Goal: Task Accomplishment & Management: Manage account settings

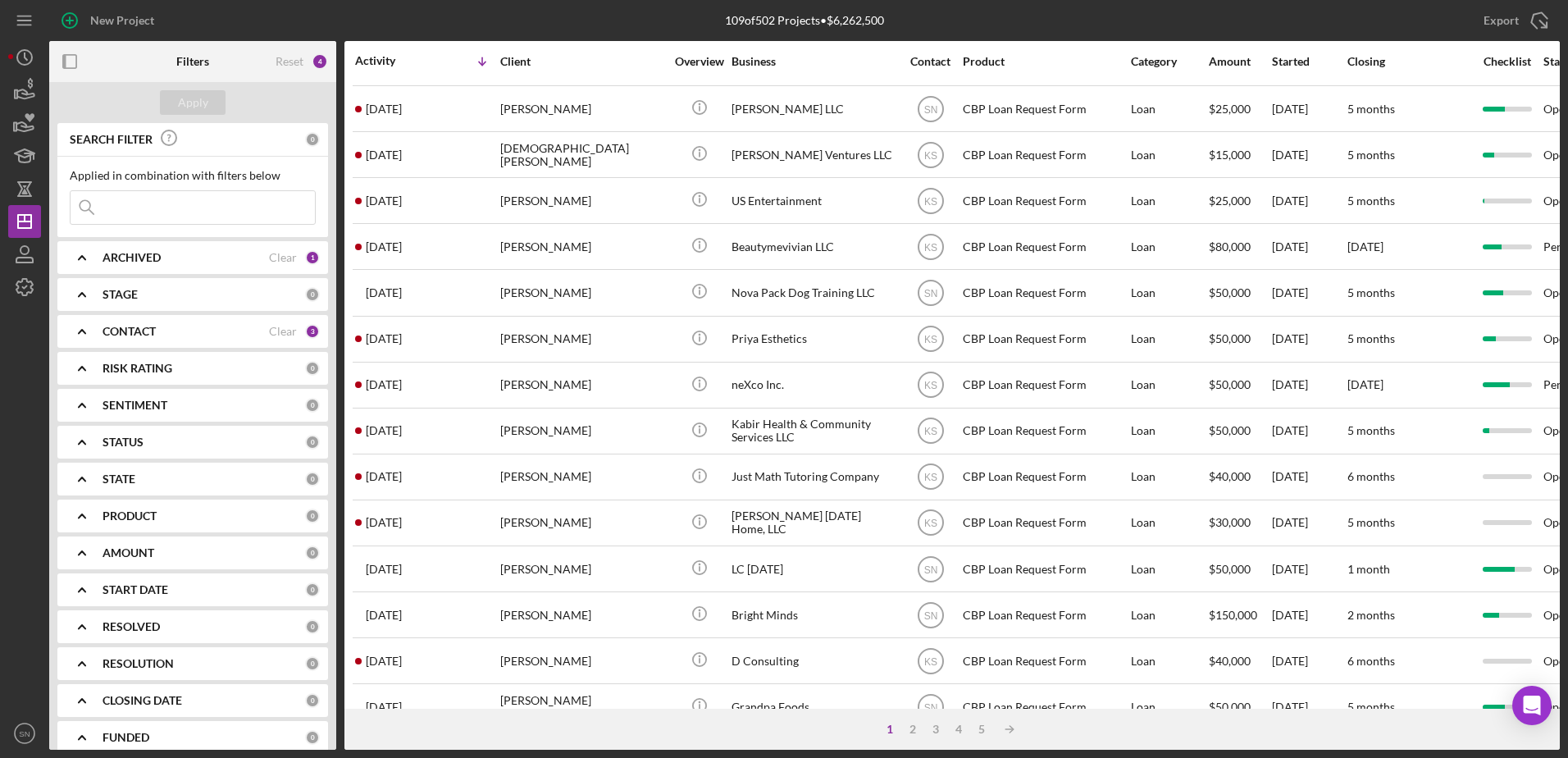
scroll to position [545, 0]
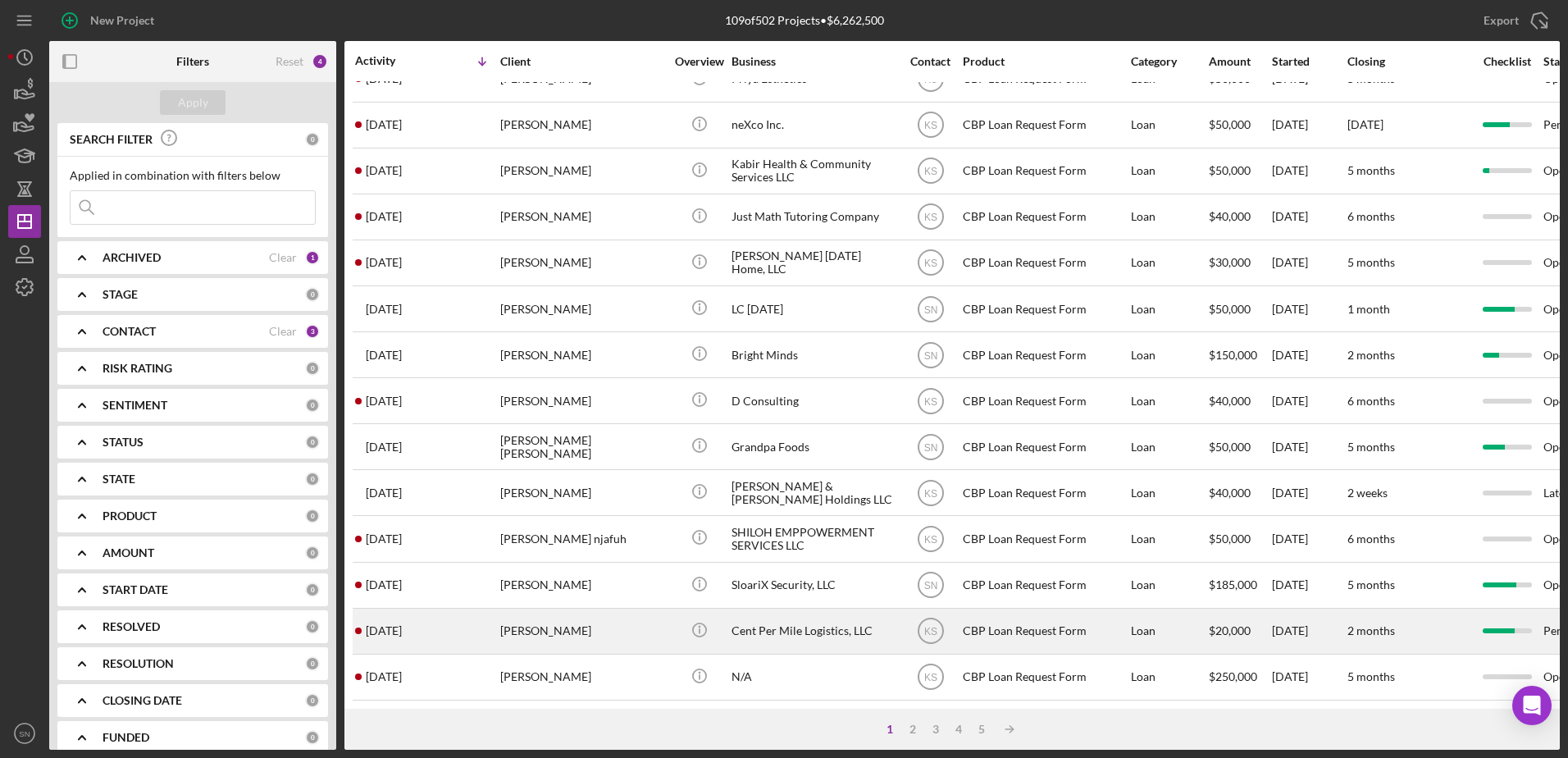
click at [443, 620] on div "[DATE] [PERSON_NAME]" at bounding box center [427, 631] width 143 height 44
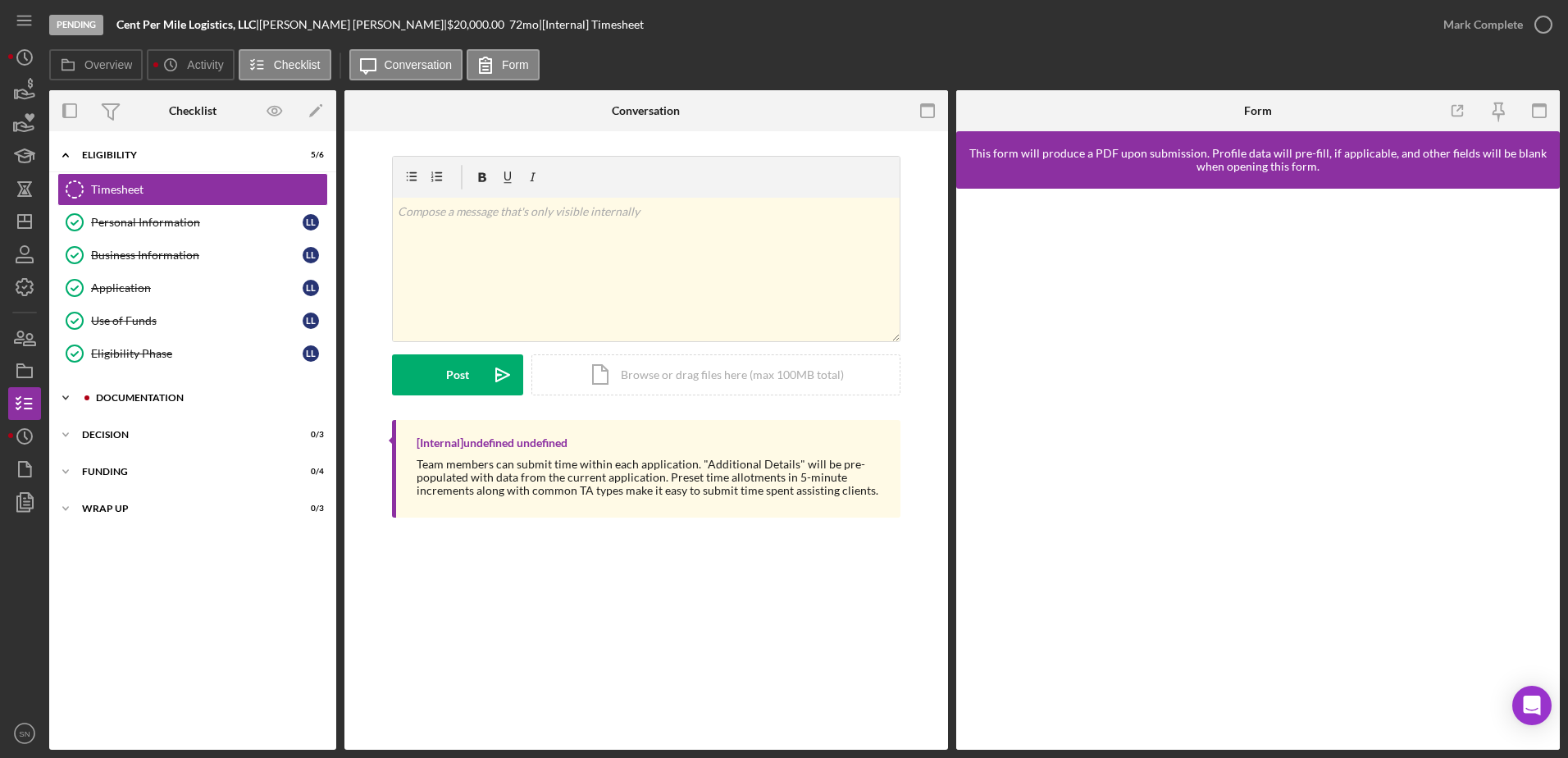
drag, startPoint x: 61, startPoint y: 392, endPoint x: 70, endPoint y: 392, distance: 9.0
click at [62, 392] on icon "Icon/Expander" at bounding box center [65, 398] width 33 height 33
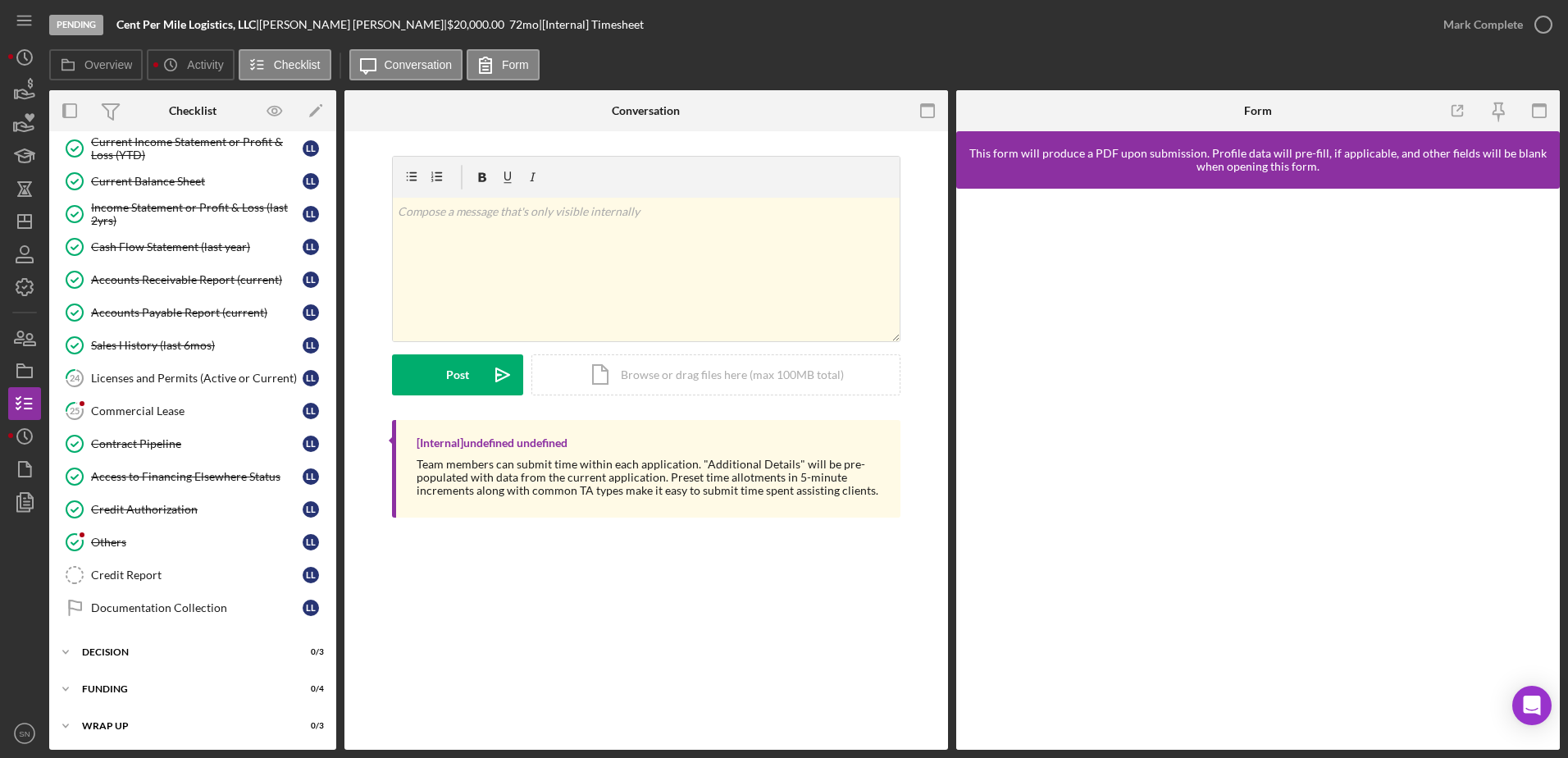
scroll to position [679, 0]
drag, startPoint x: 145, startPoint y: 413, endPoint x: 155, endPoint y: 413, distance: 10.0
click at [147, 413] on div "Commercial Lease" at bounding box center [196, 409] width 211 height 13
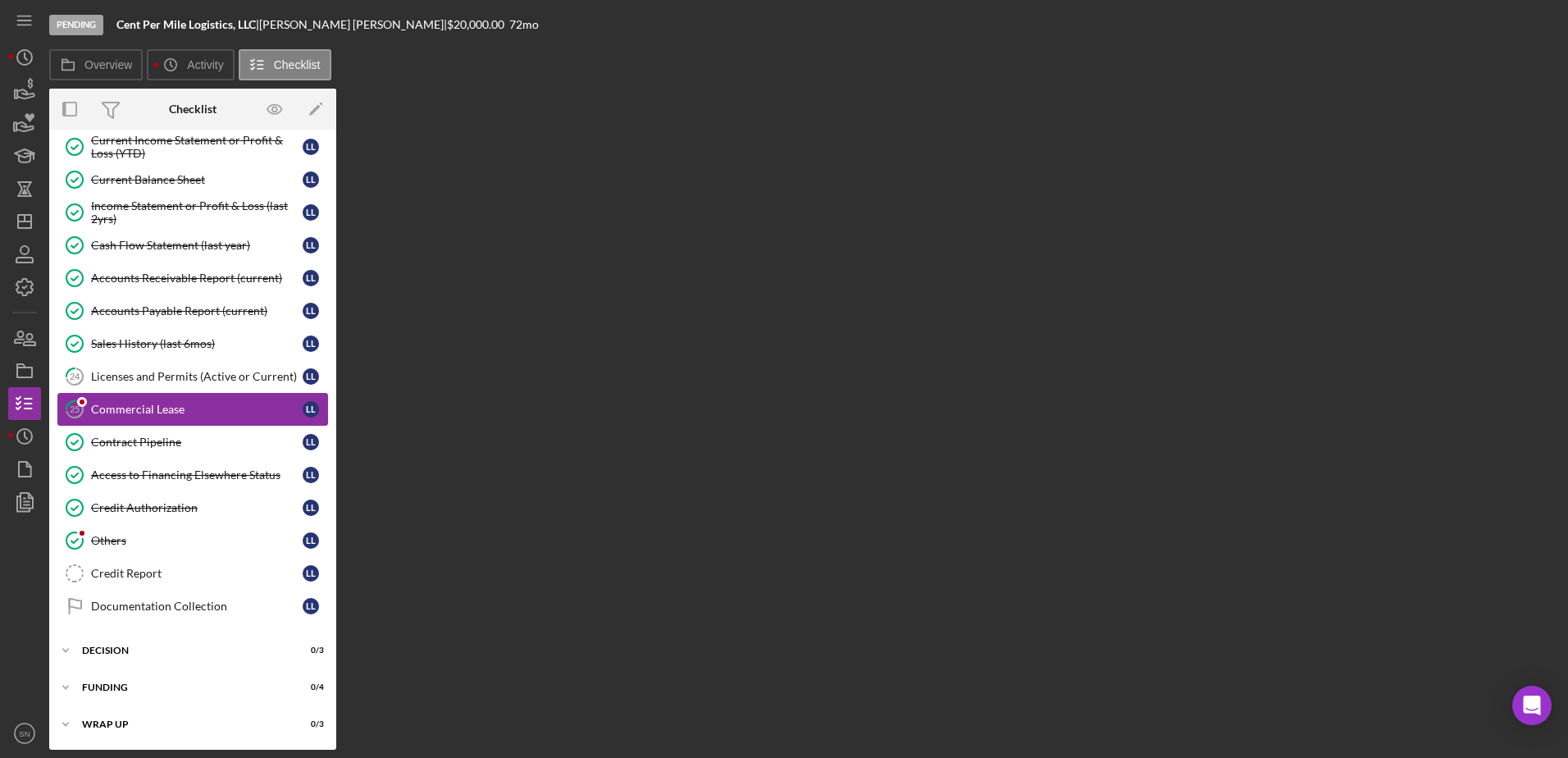
scroll to position [679, 0]
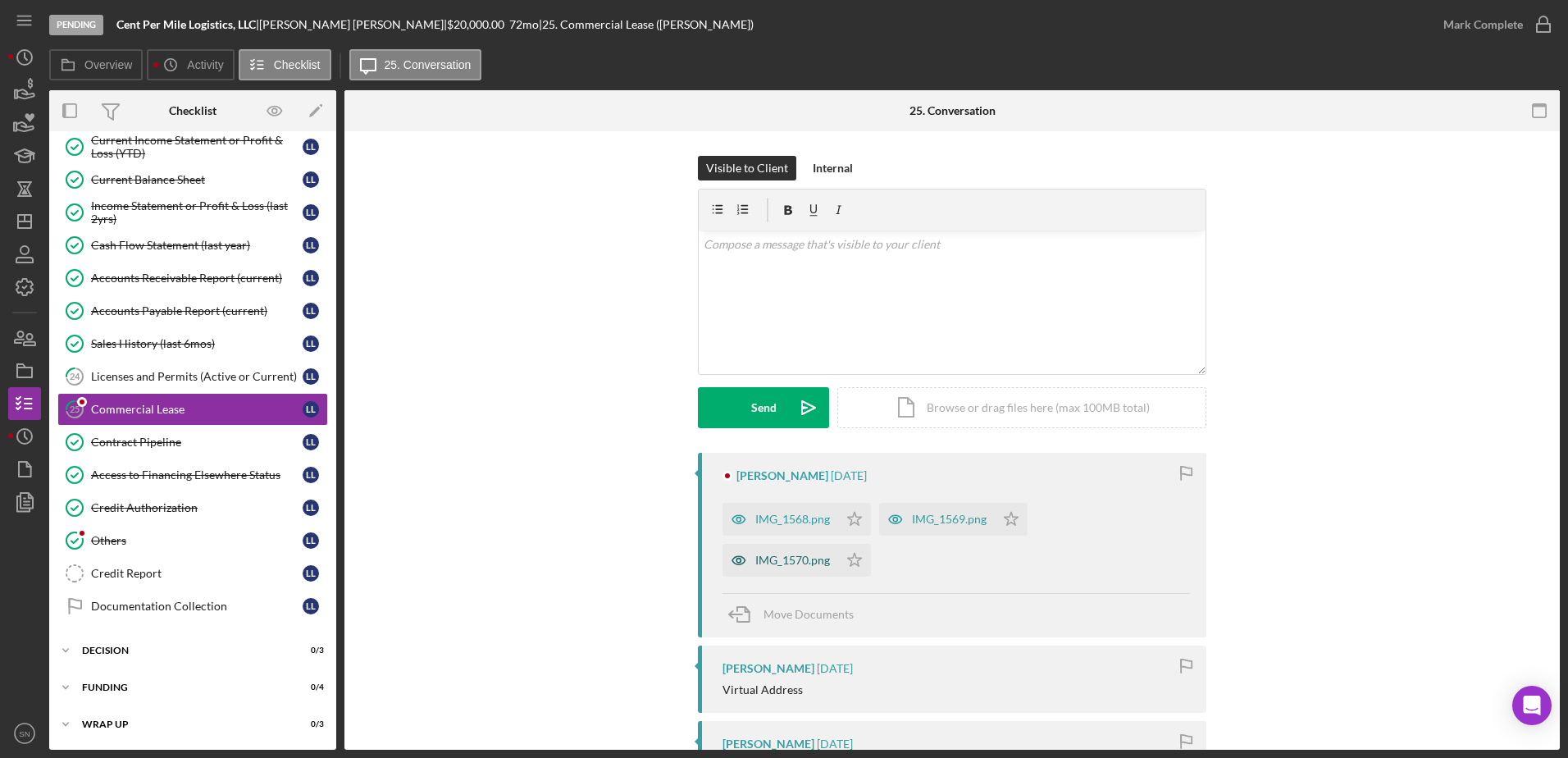
click at [794, 569] on div "IMG_1570.png" at bounding box center [780, 560] width 116 height 33
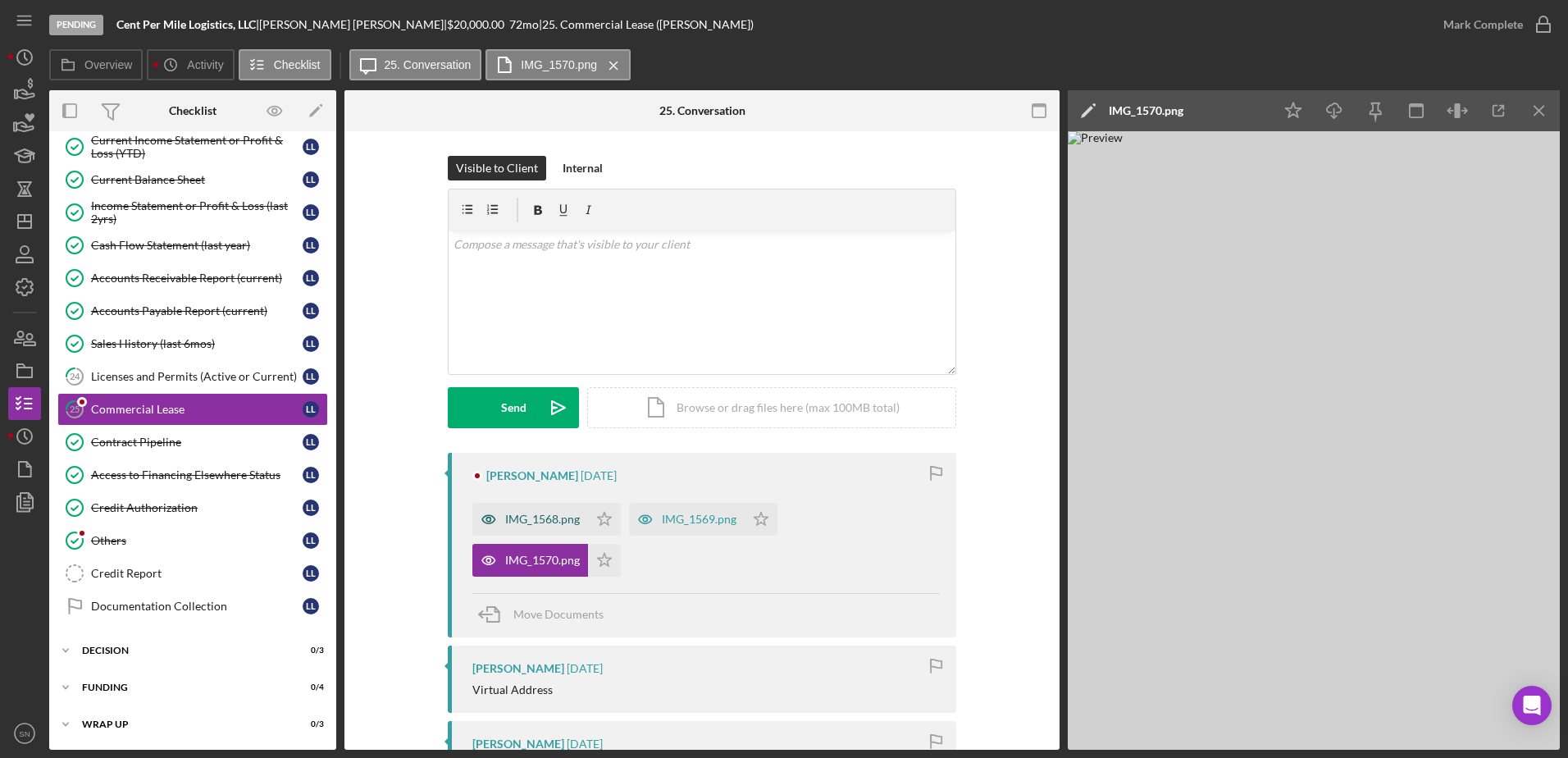
click at [546, 520] on div "IMG_1568.png" at bounding box center [542, 519] width 74 height 13
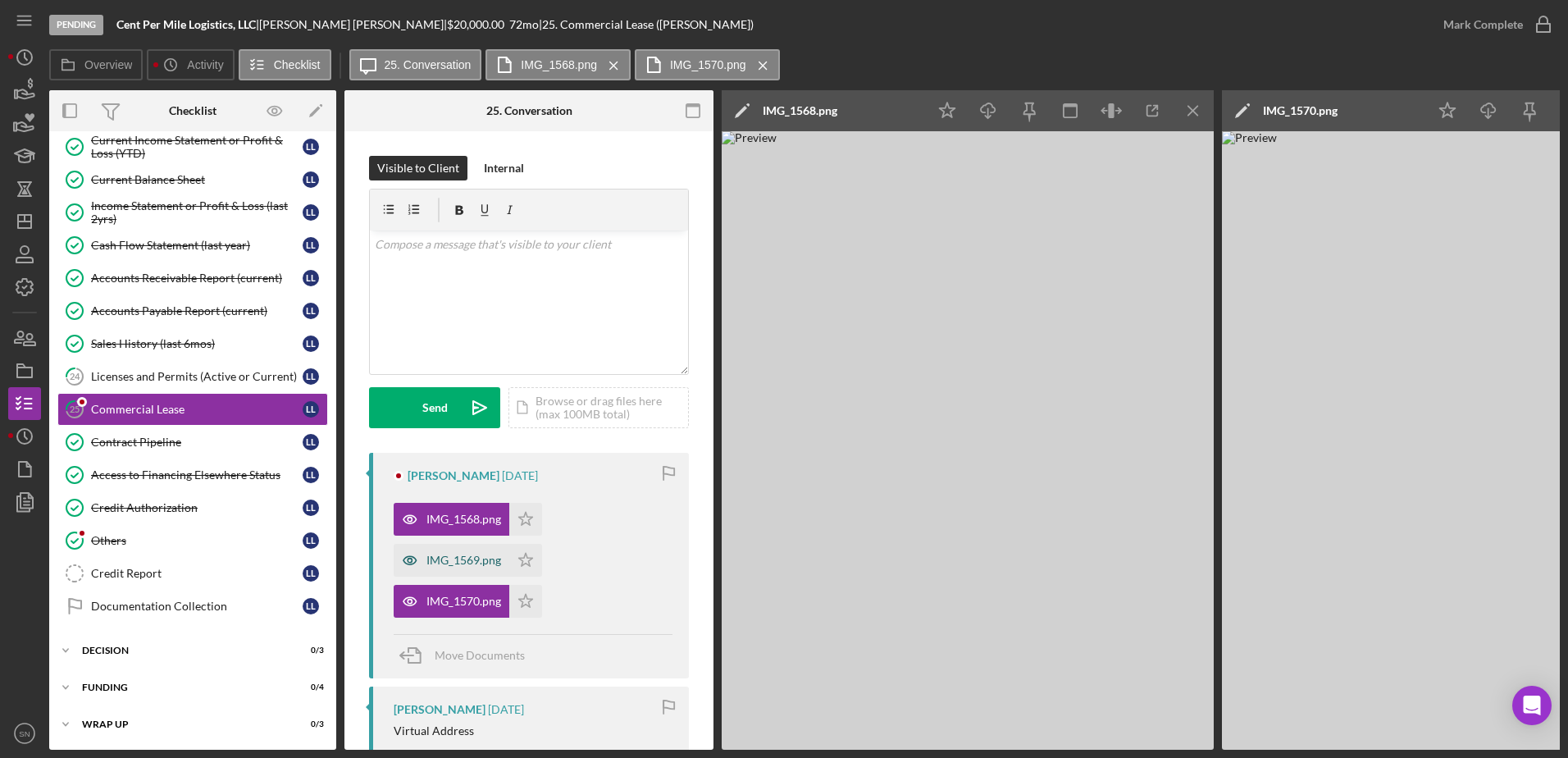
click at [466, 563] on div "IMG_1569.png" at bounding box center [463, 560] width 74 height 13
click at [1193, 113] on icon "Icon/Menu Close" at bounding box center [1193, 111] width 37 height 37
click at [768, 70] on icon "Icon/Menu Close" at bounding box center [763, 65] width 29 height 41
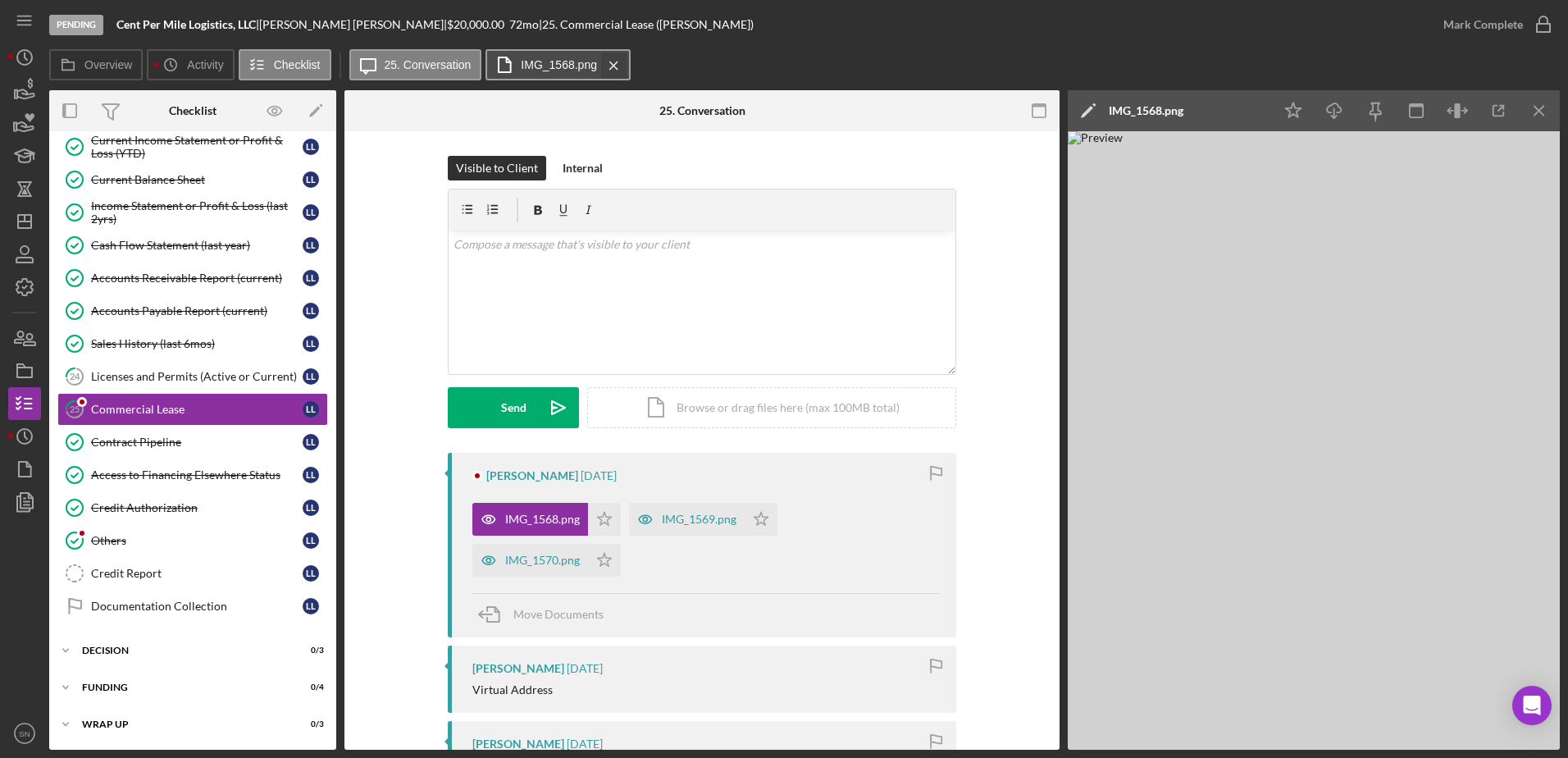
click at [623, 63] on icon "Icon/Menu Close" at bounding box center [614, 65] width 29 height 41
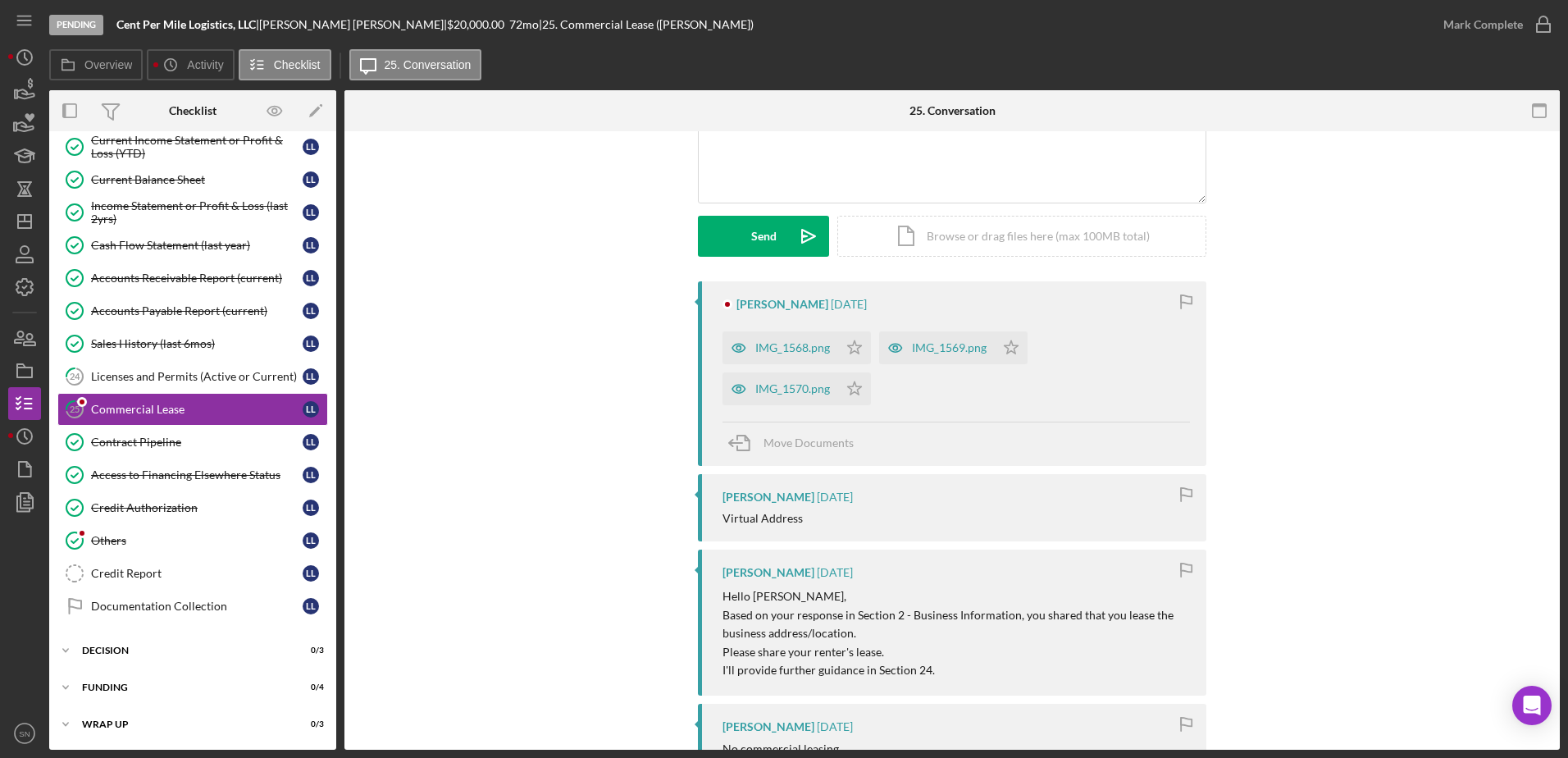
scroll to position [168, 0]
drag, startPoint x: 330, startPoint y: 469, endPoint x: 341, endPoint y: 419, distance: 51.2
click at [365, 355] on div "Overview Internal Workflow Stage Pending Icon/Dropdown Arrow Archive (can unarc…" at bounding box center [804, 420] width 1510 height 659
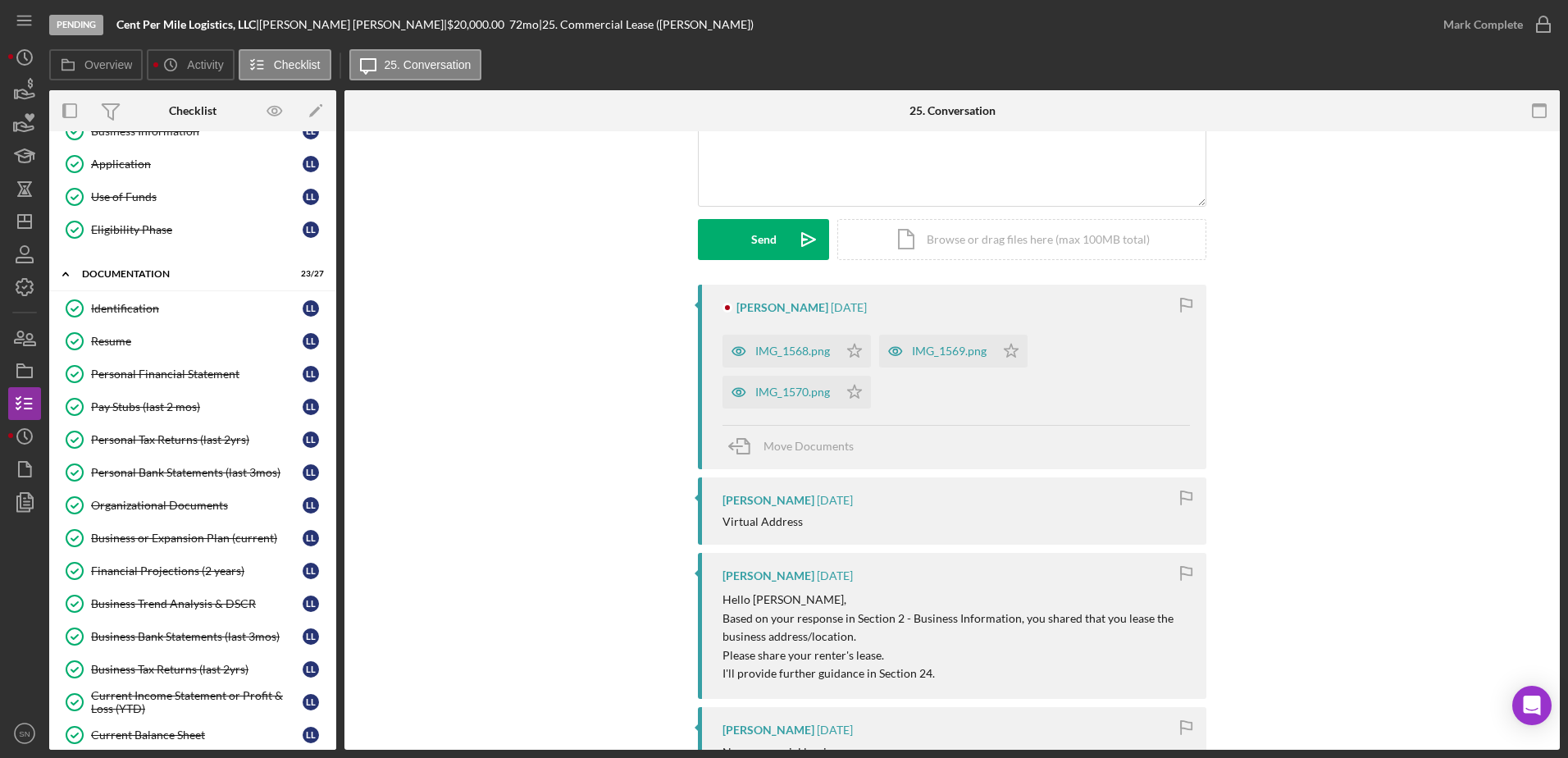
scroll to position [305, 0]
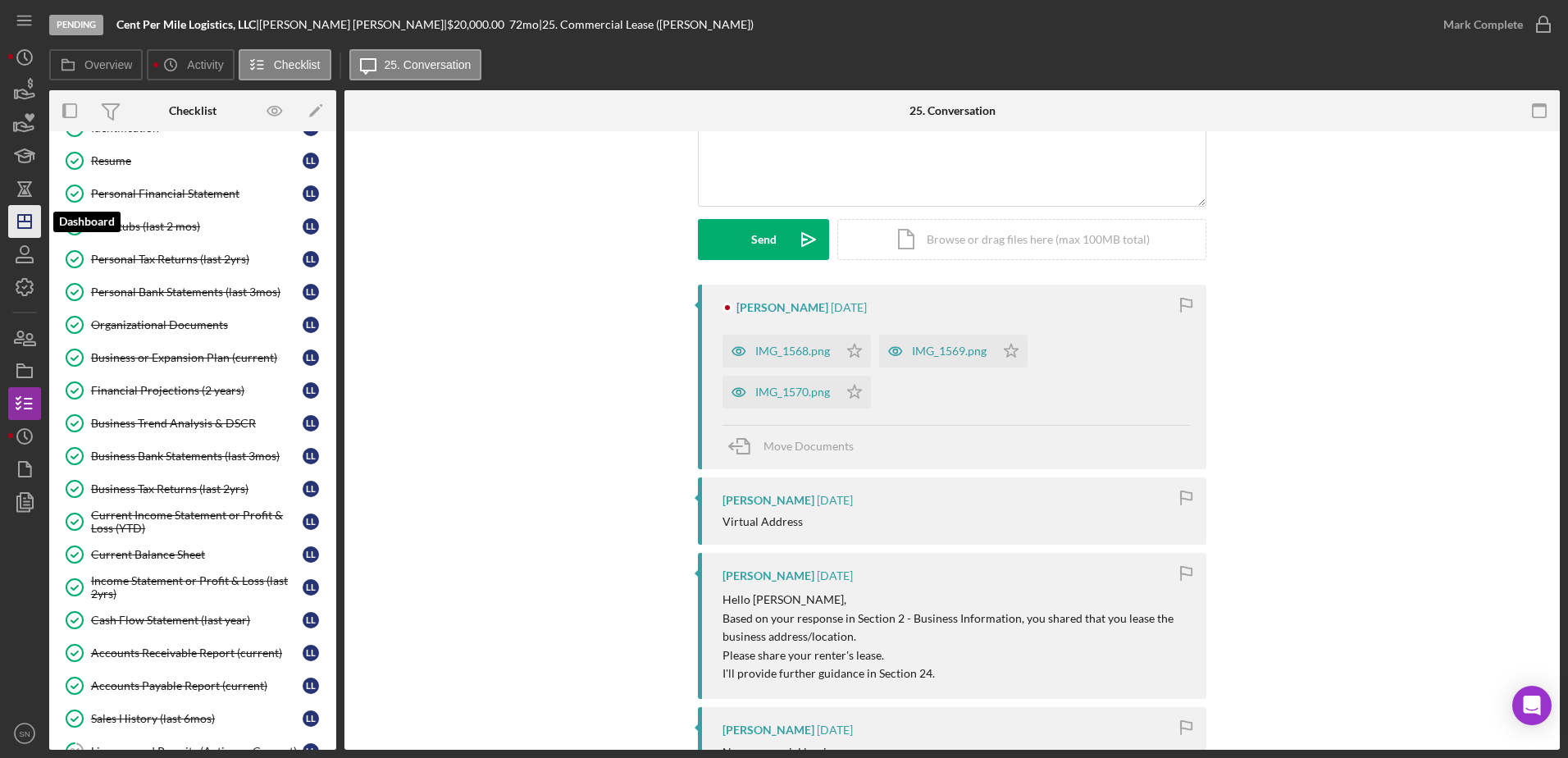
click at [18, 219] on polygon "button" at bounding box center [24, 221] width 13 height 13
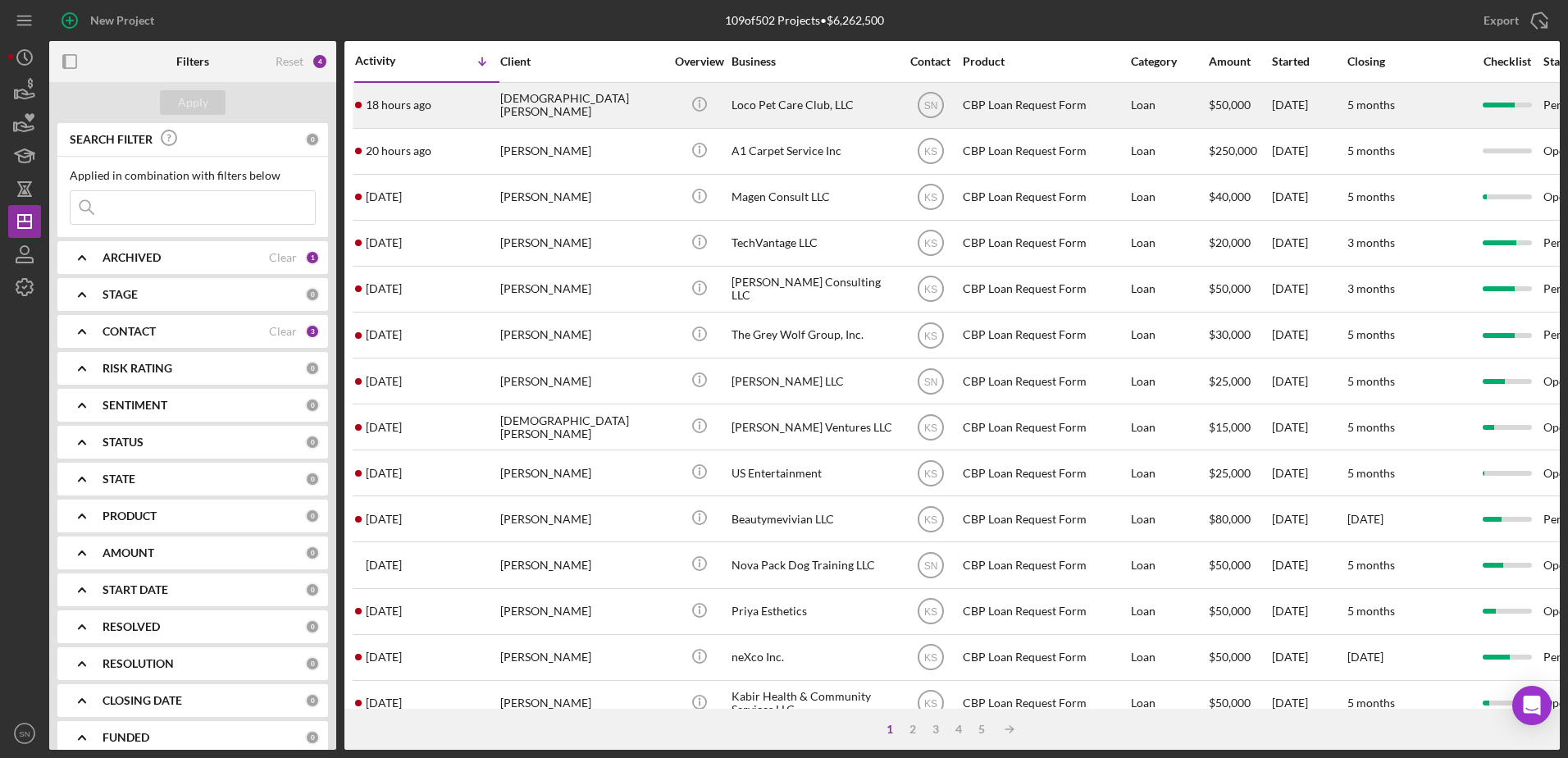
click at [457, 108] on div "18 hours ago [PERSON_NAME]" at bounding box center [427, 105] width 143 height 44
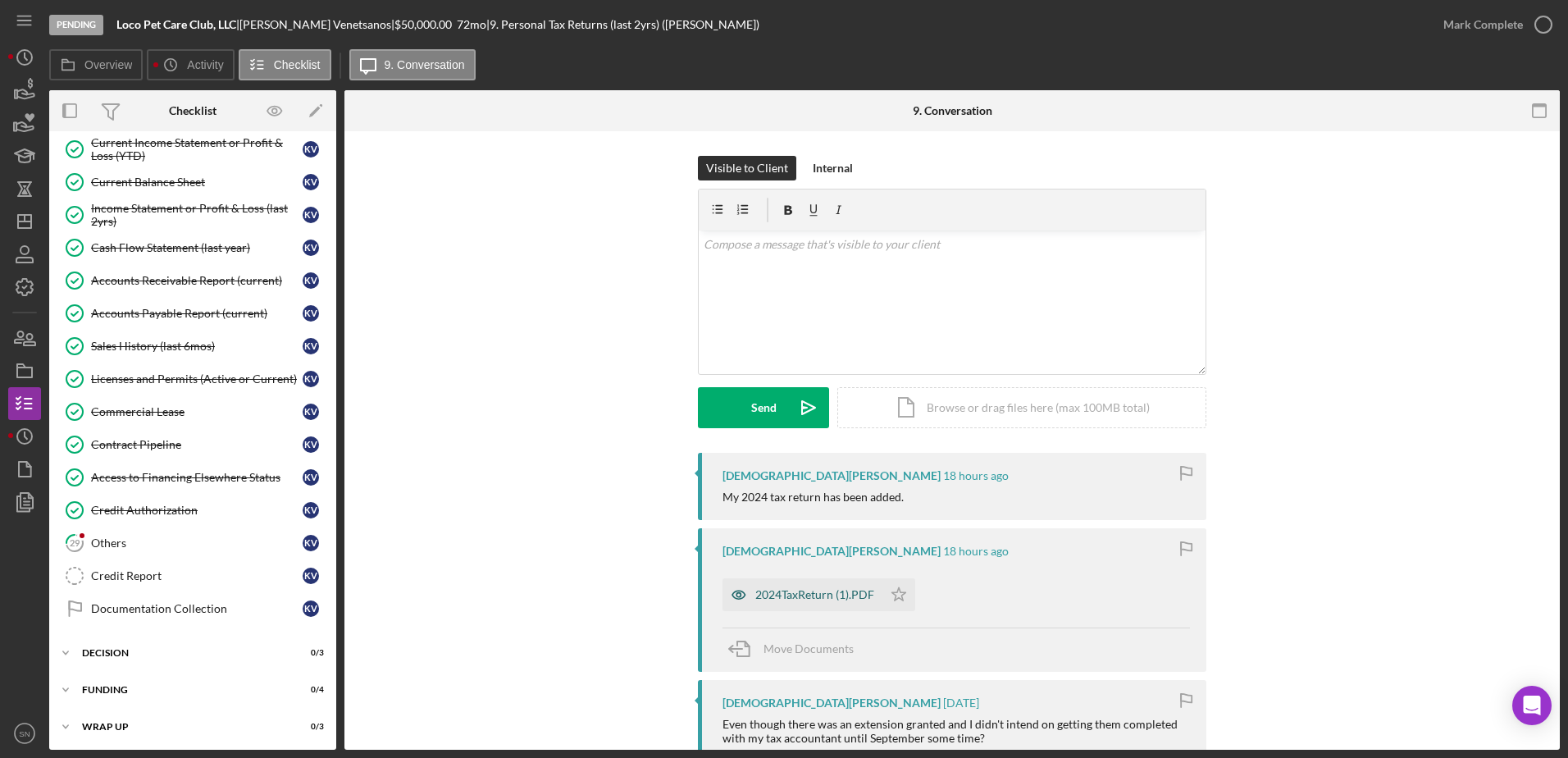
click at [827, 598] on div "2024TaxReturn (1).PDF" at bounding box center [814, 595] width 119 height 13
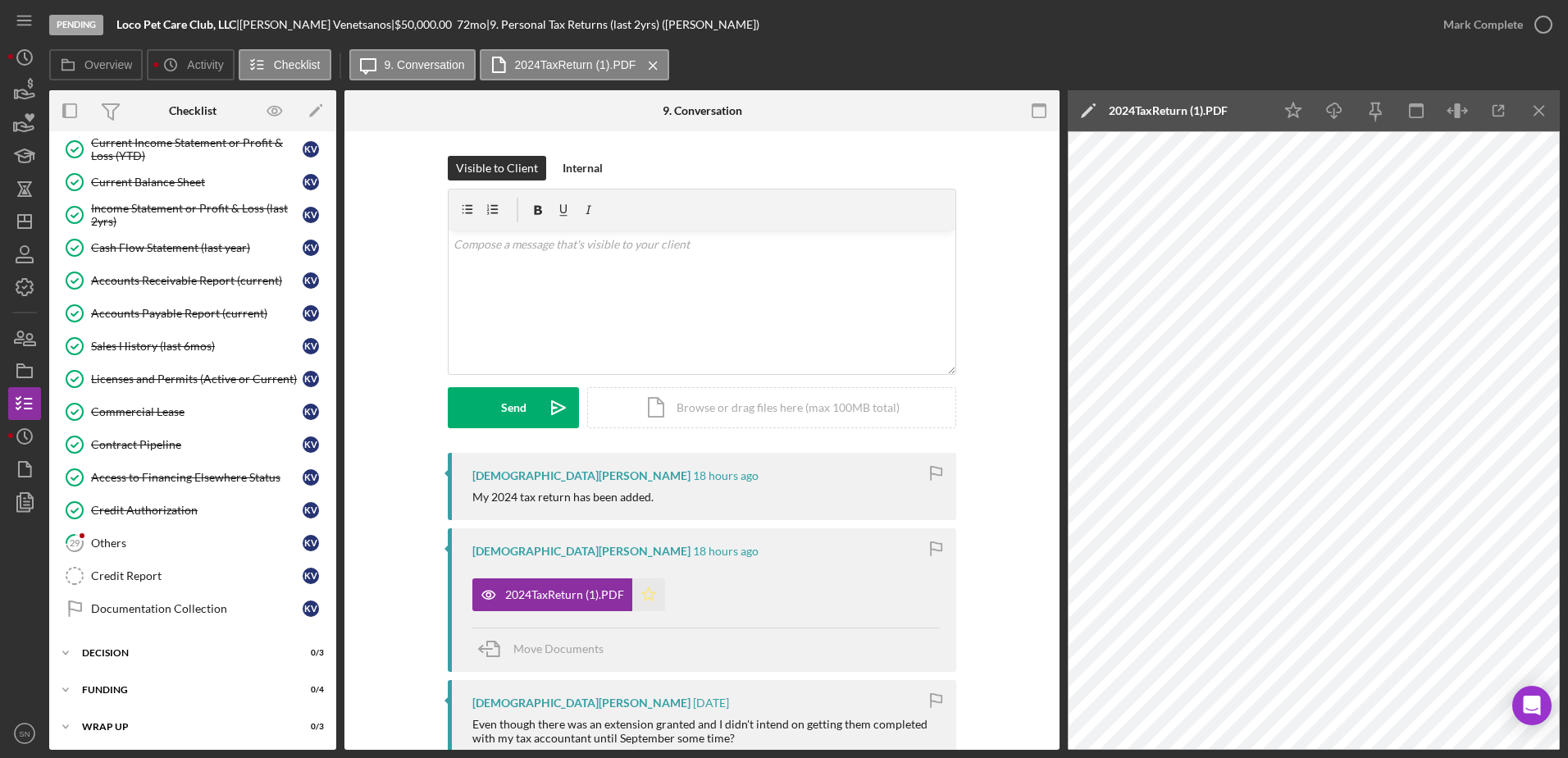
click at [649, 595] on icon "Icon/Star" at bounding box center [648, 595] width 33 height 33
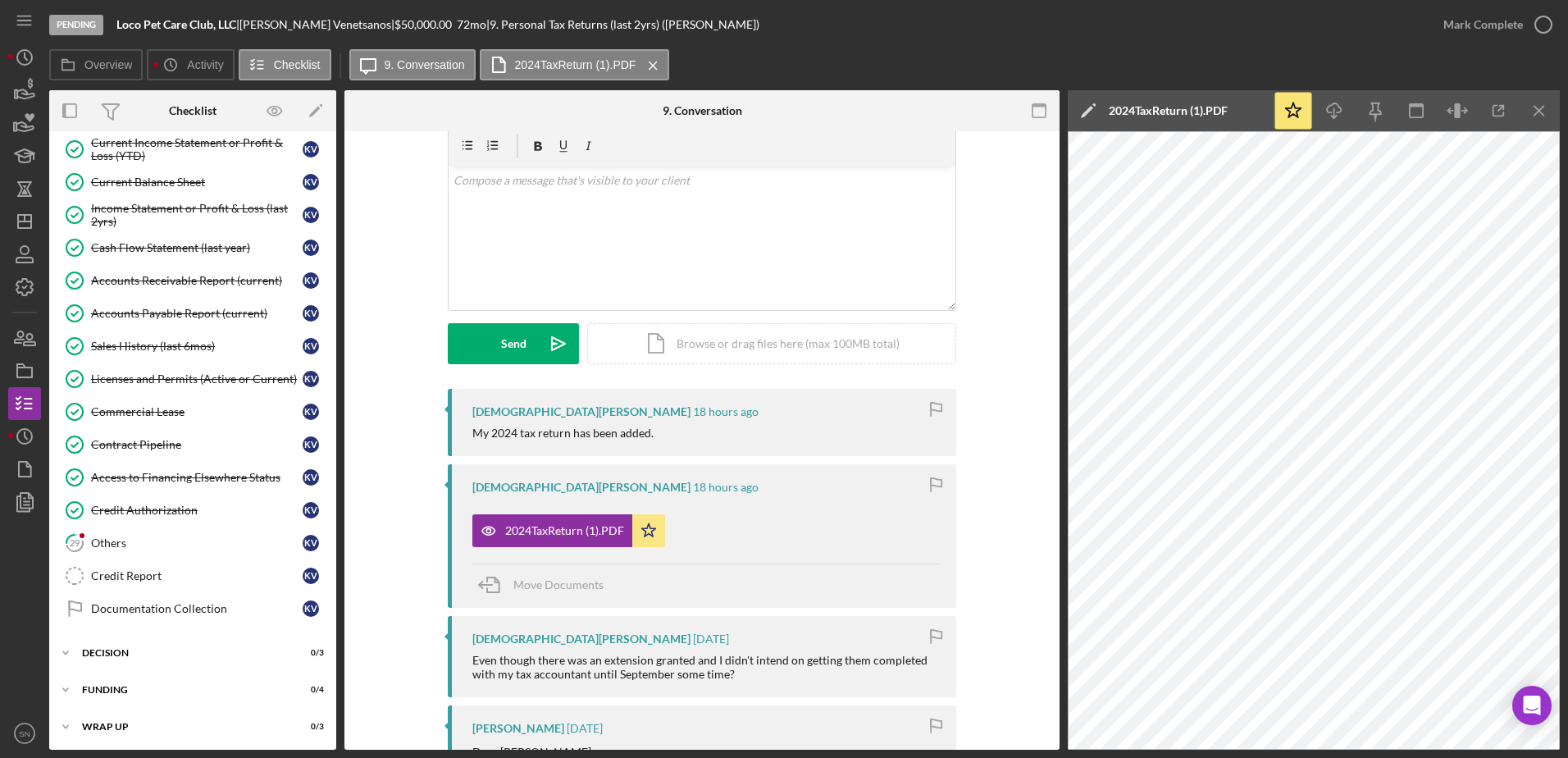
scroll to position [30, 0]
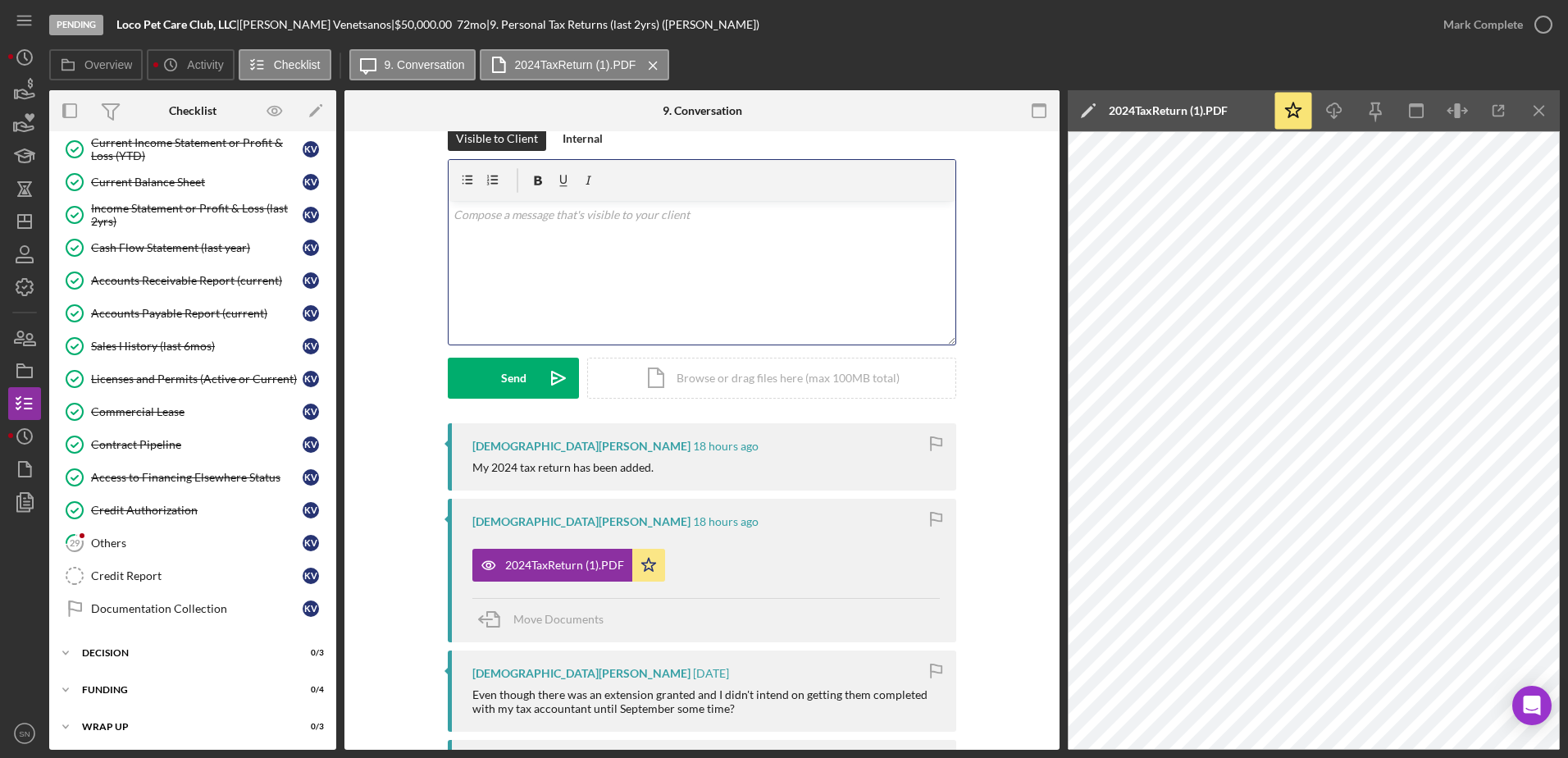
click at [683, 239] on div "v Color teal Color pink Remove color Add row above Add row below Add column bef…" at bounding box center [702, 273] width 507 height 143
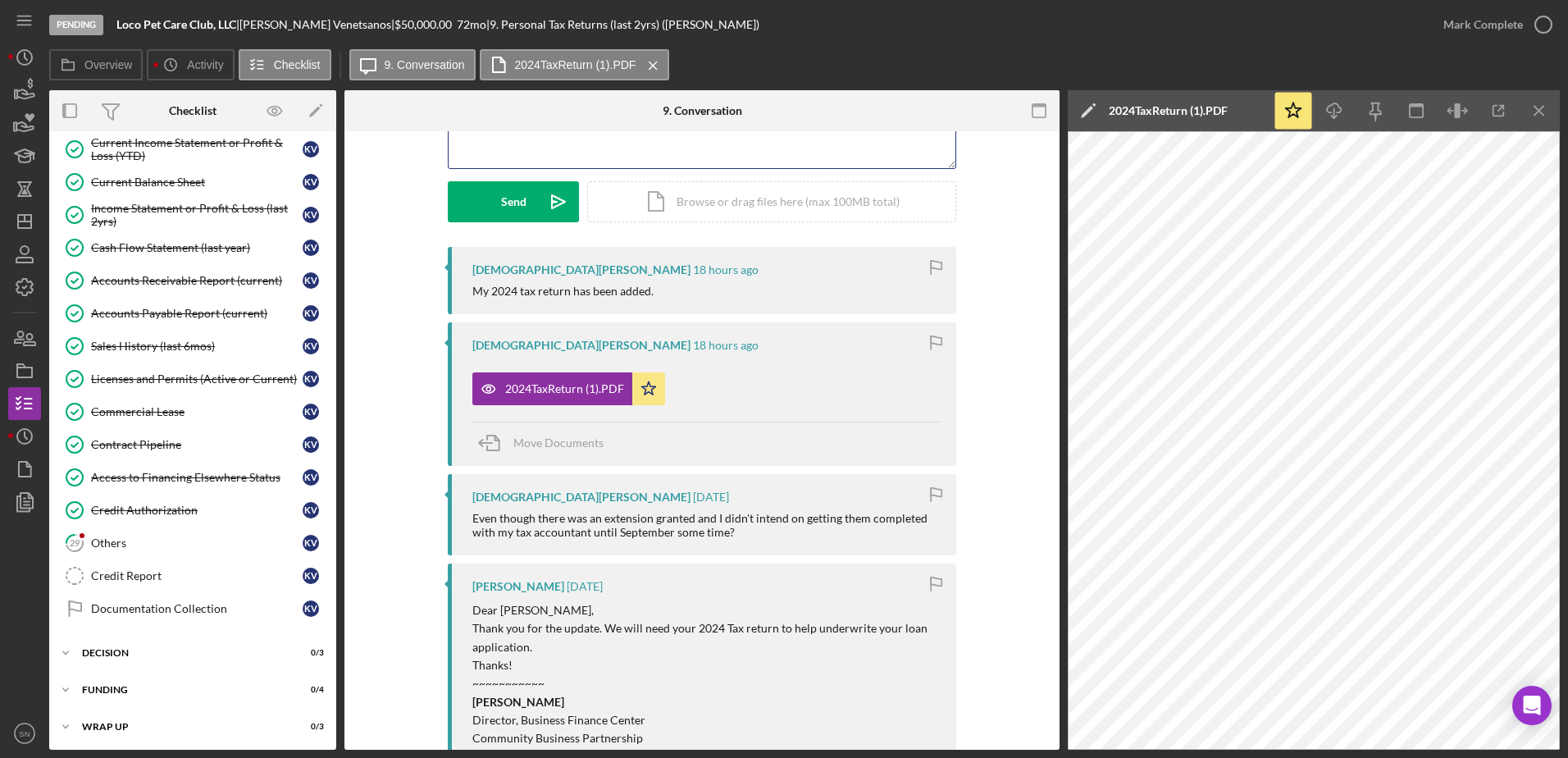
scroll to position [0, 0]
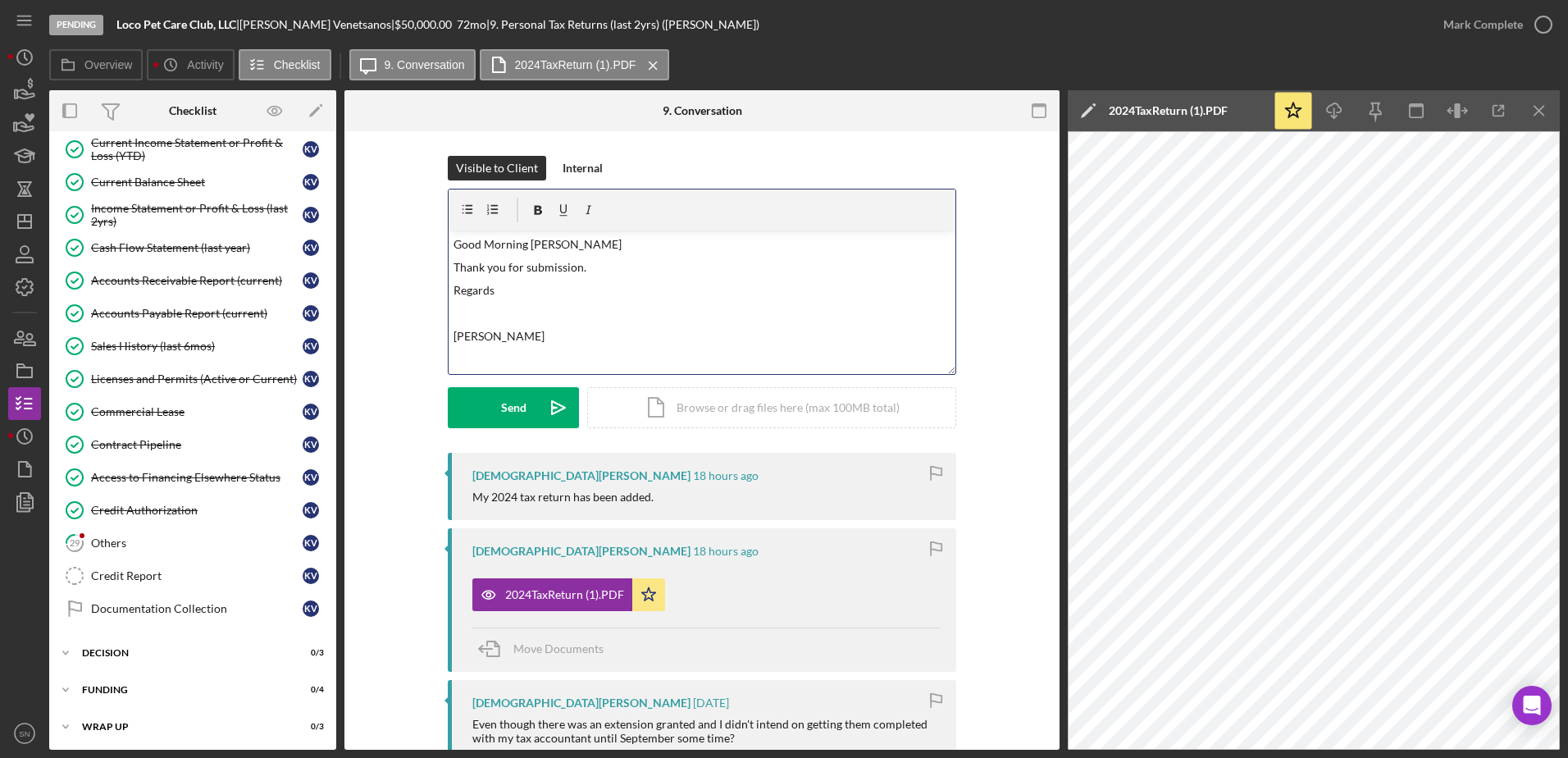
drag, startPoint x: 482, startPoint y: 403, endPoint x: 632, endPoint y: 348, distance: 159.8
click at [483, 403] on button "Send Icon/icon-invite-send" at bounding box center [513, 407] width 131 height 41
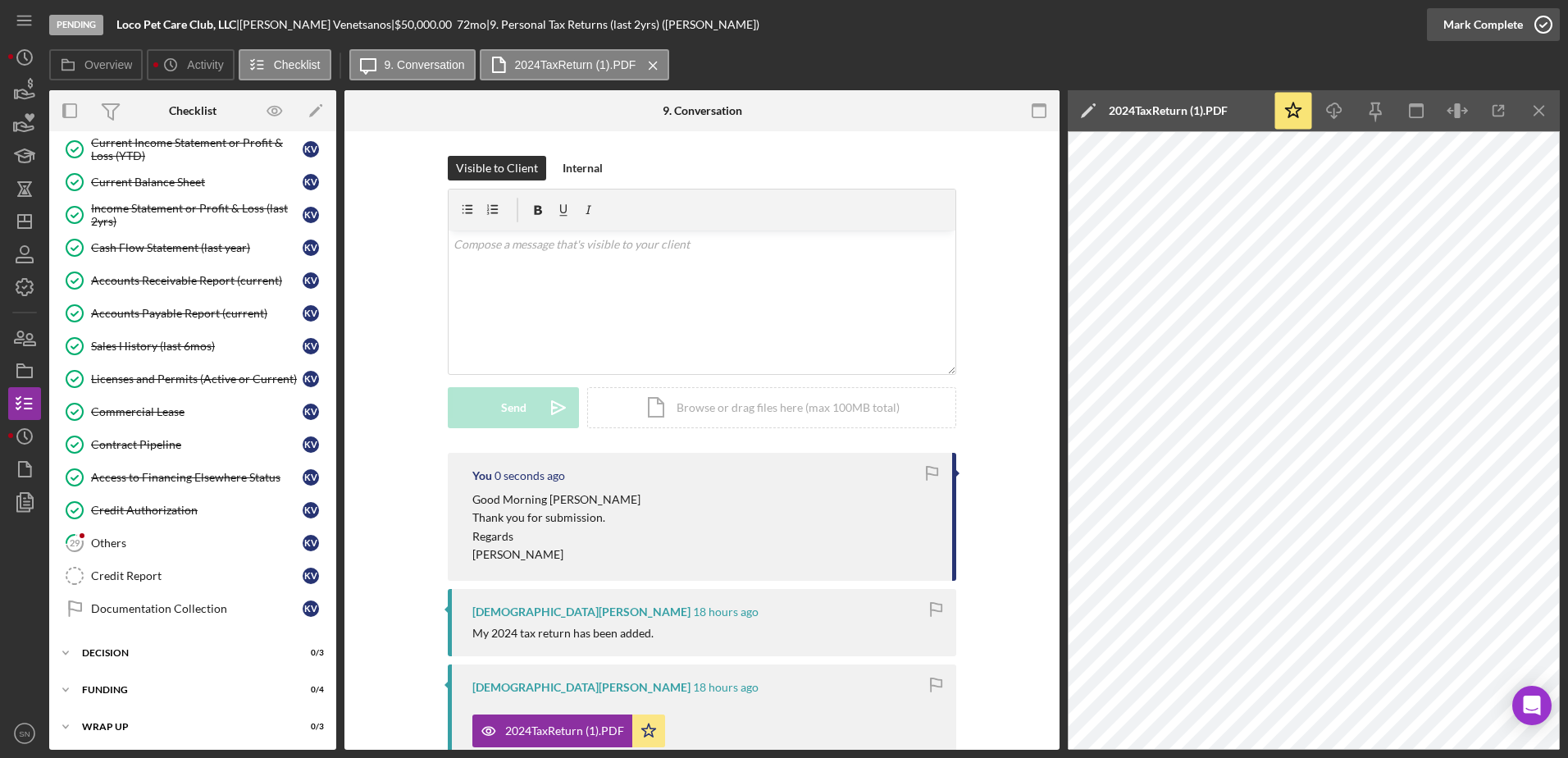
click at [1545, 26] on icon "button" at bounding box center [1543, 24] width 41 height 41
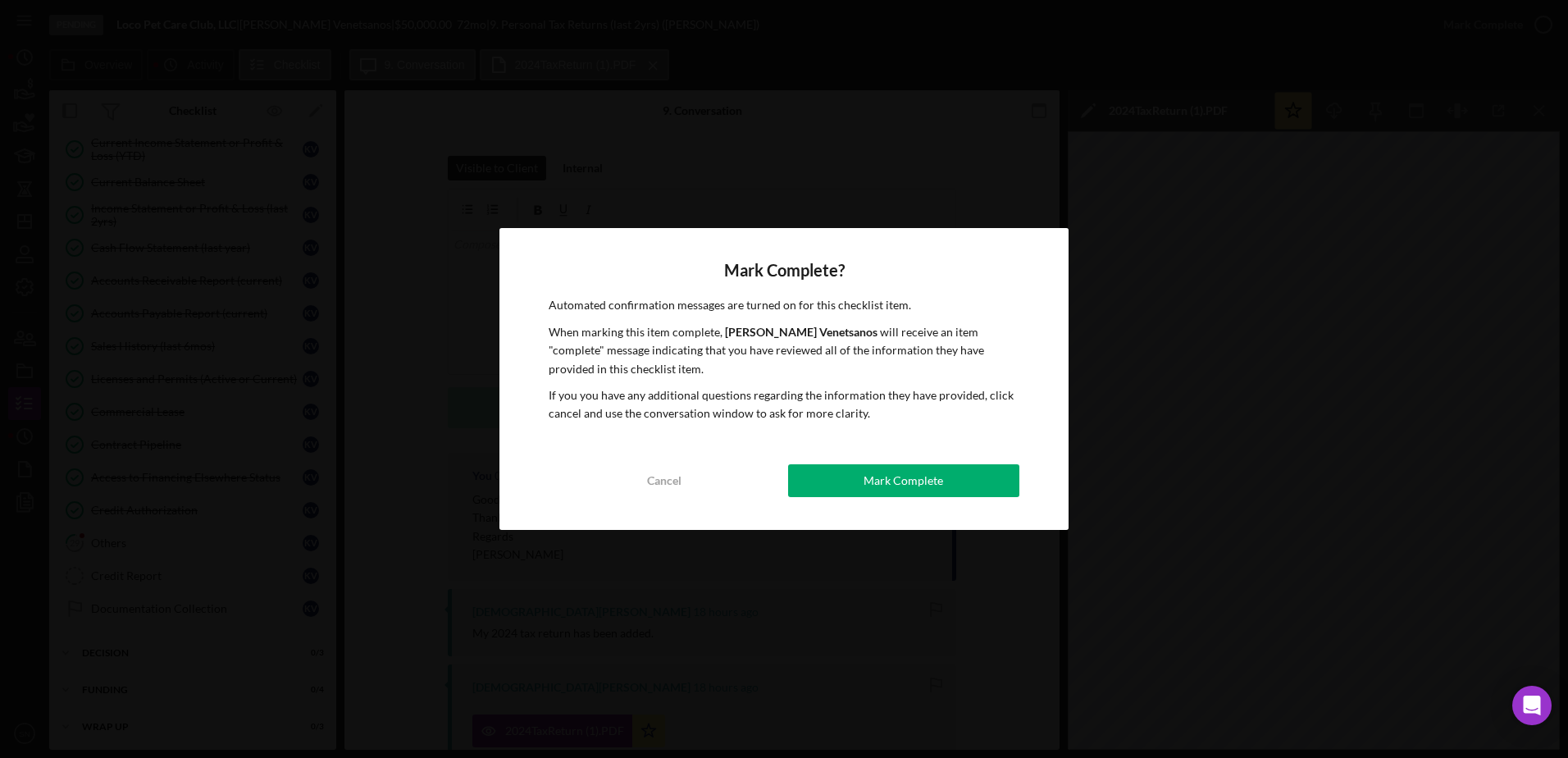
click at [915, 486] on div "Mark Complete" at bounding box center [904, 481] width 80 height 33
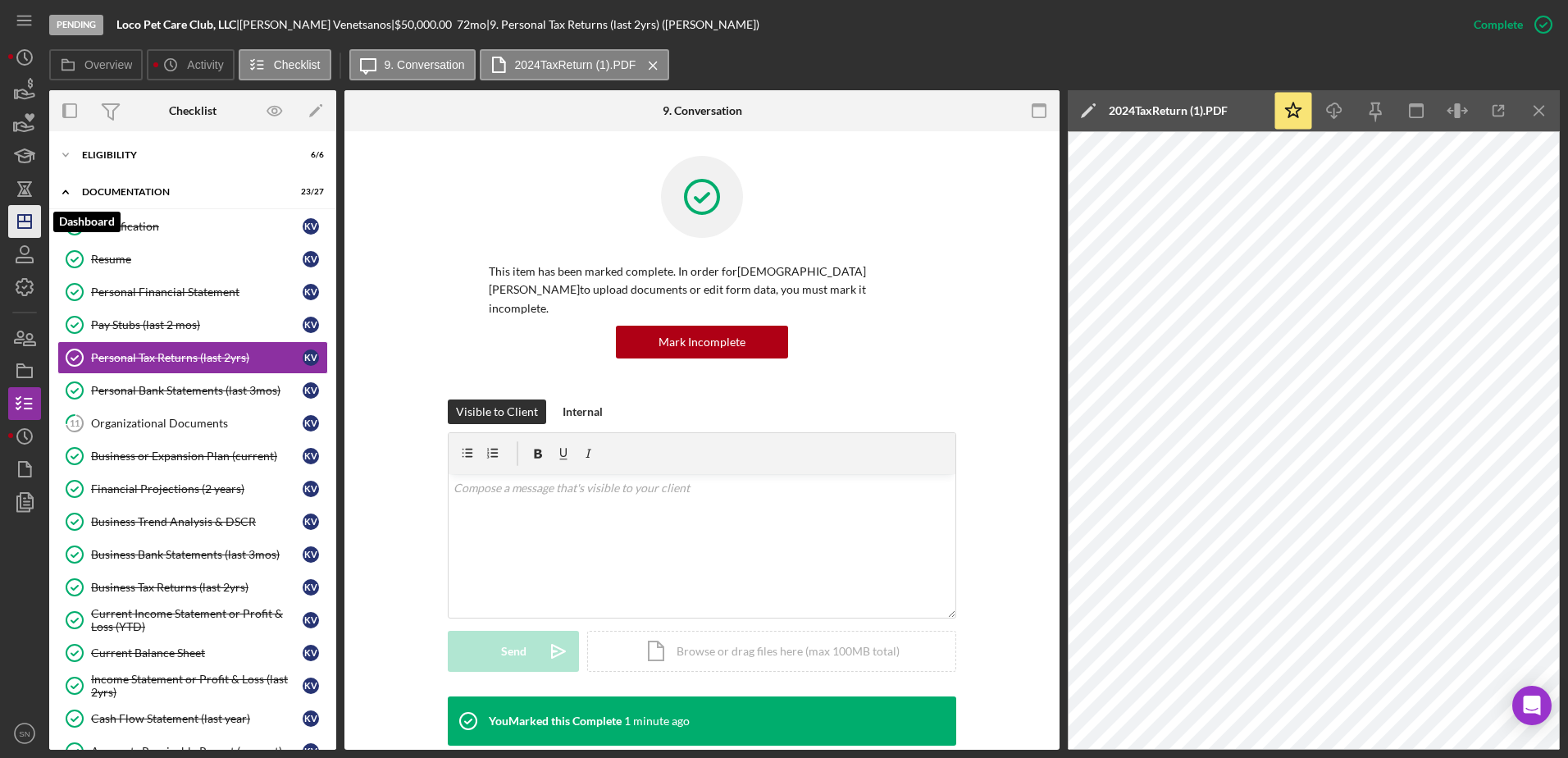
click at [23, 224] on icon "Icon/Dashboard" at bounding box center [24, 221] width 41 height 41
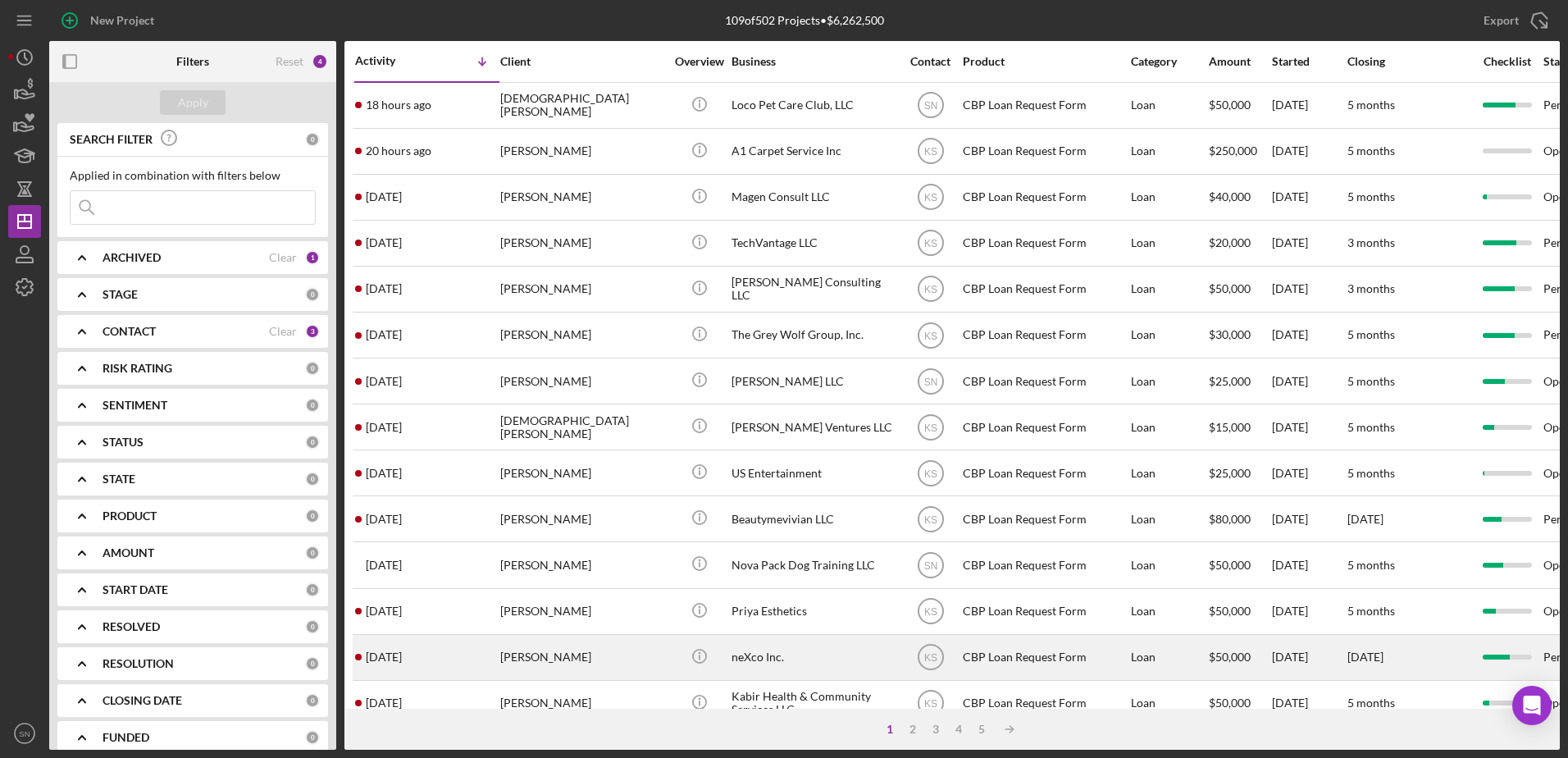
click at [442, 660] on div "[DATE] [PERSON_NAME]" at bounding box center [427, 657] width 143 height 44
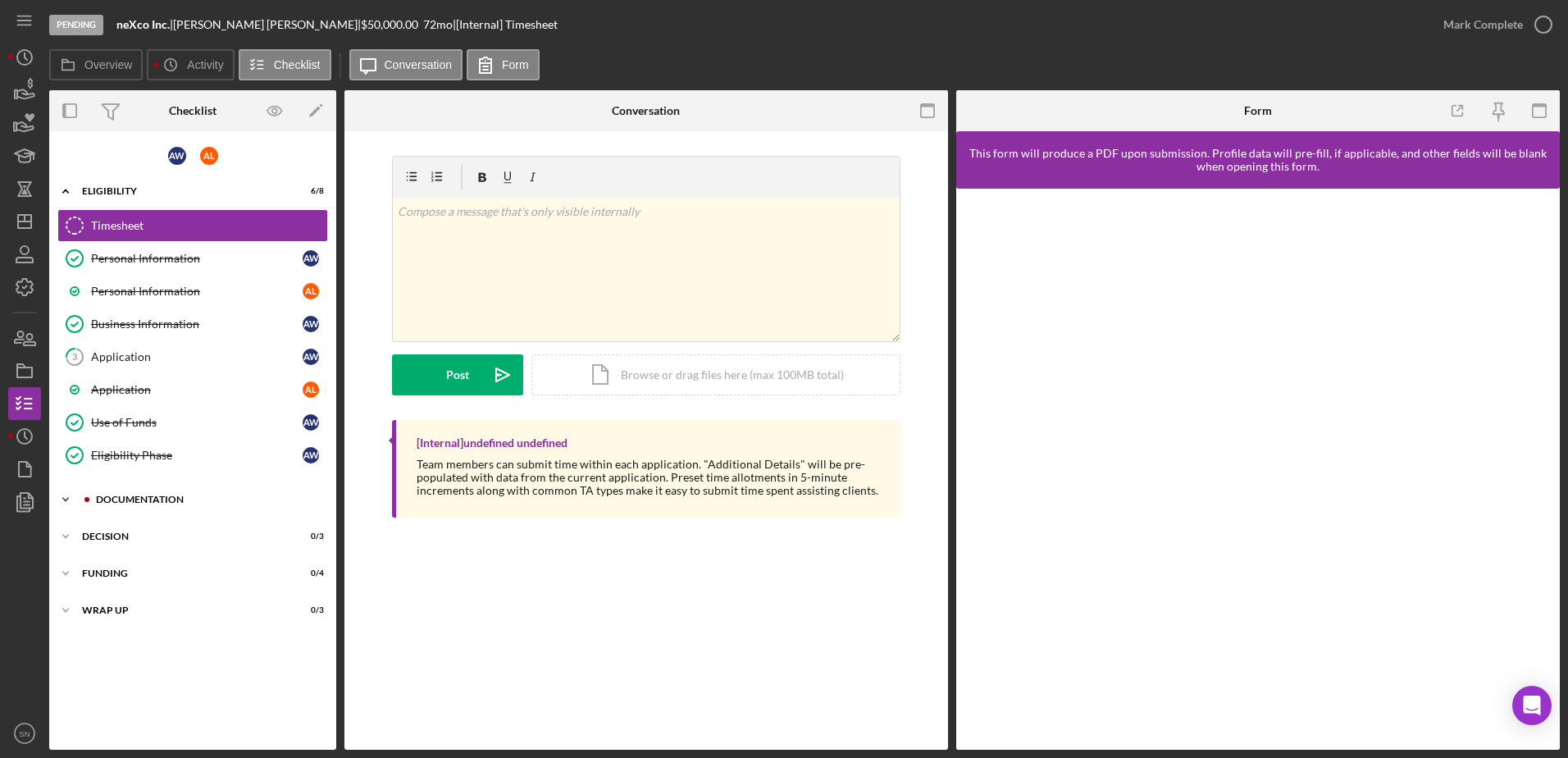
click at [65, 500] on icon "Icon/Expander" at bounding box center [65, 500] width 33 height 33
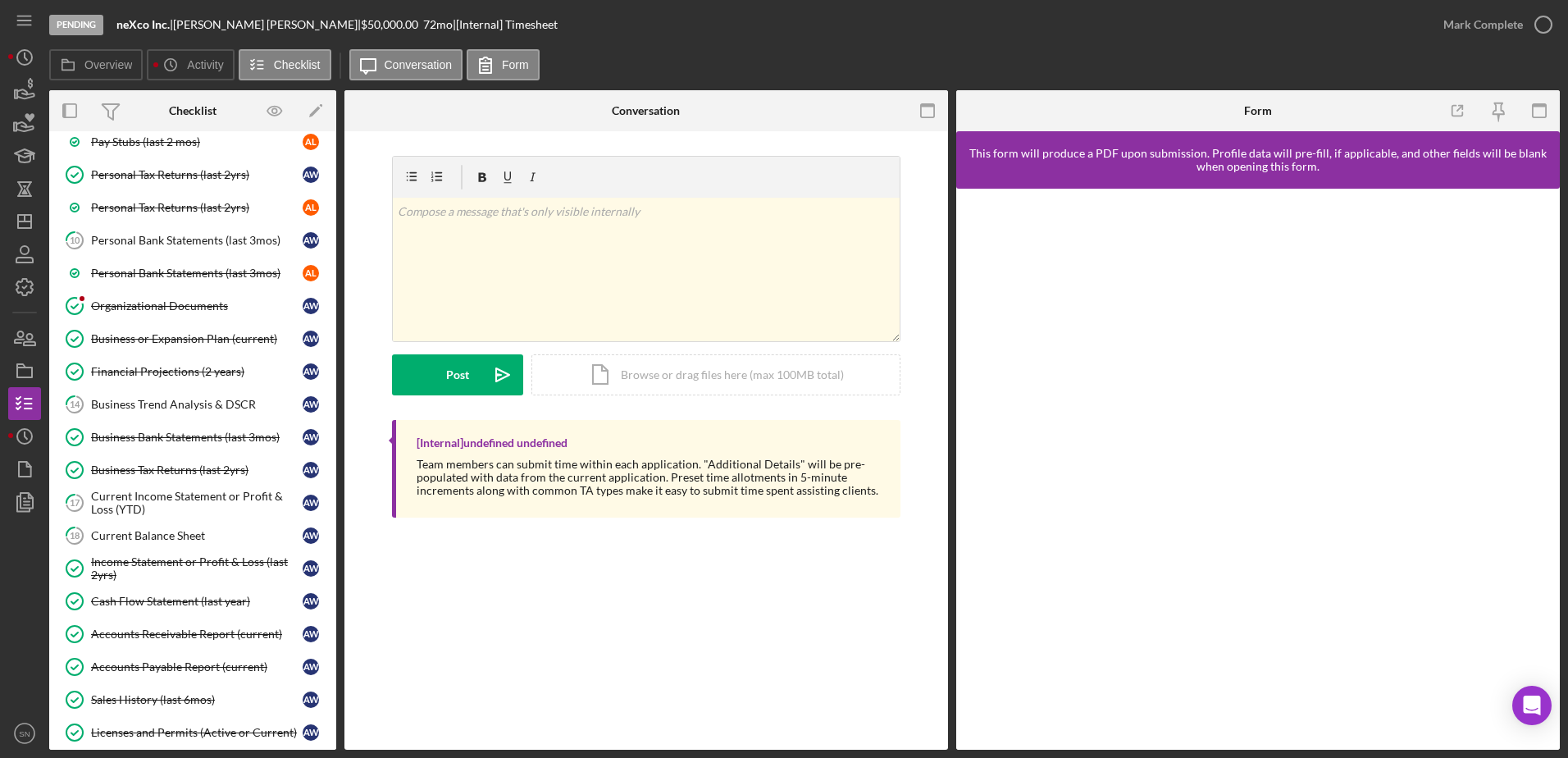
scroll to position [616, 0]
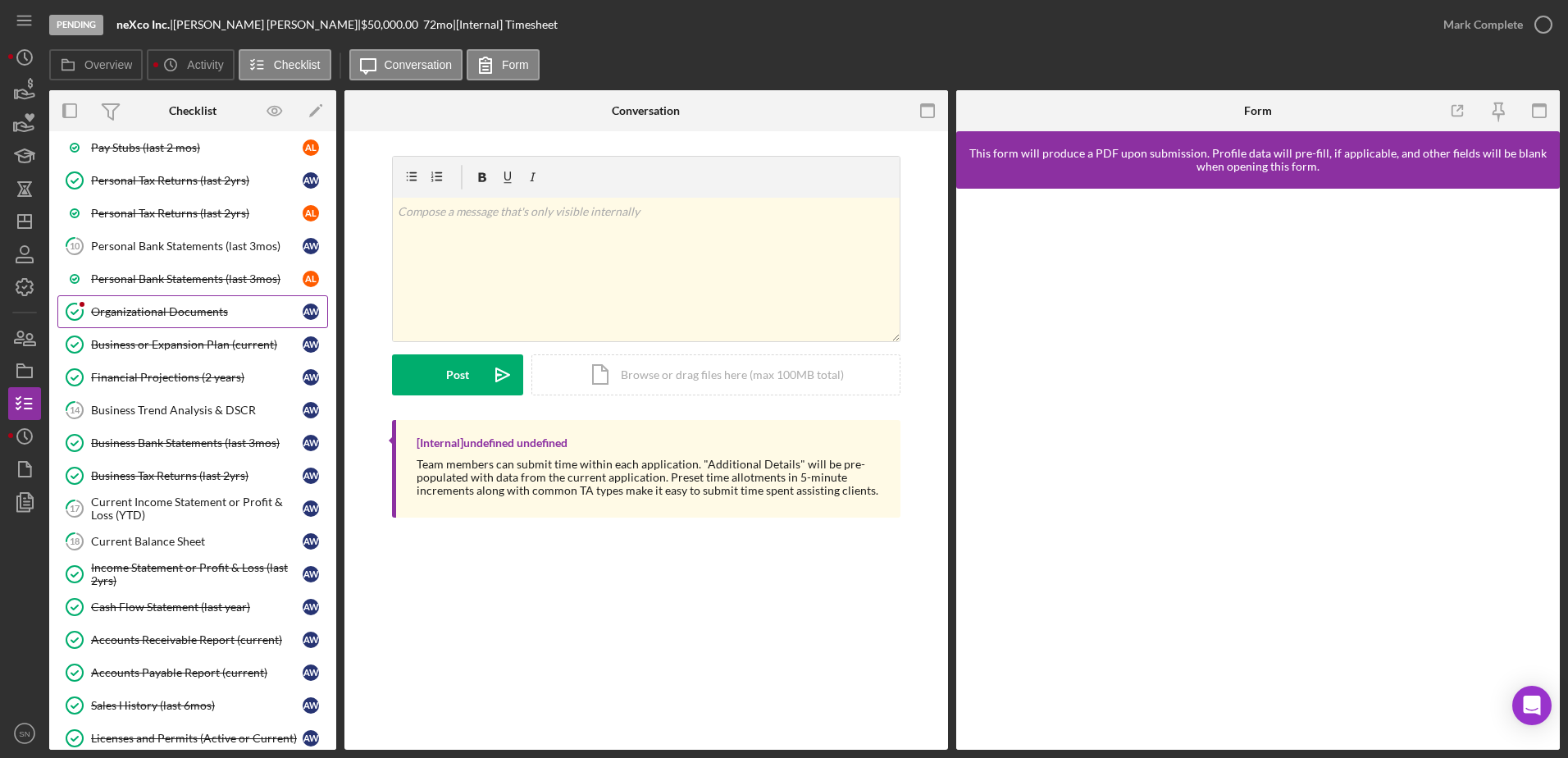
click at [135, 314] on div "Organizational Documents" at bounding box center [196, 312] width 211 height 13
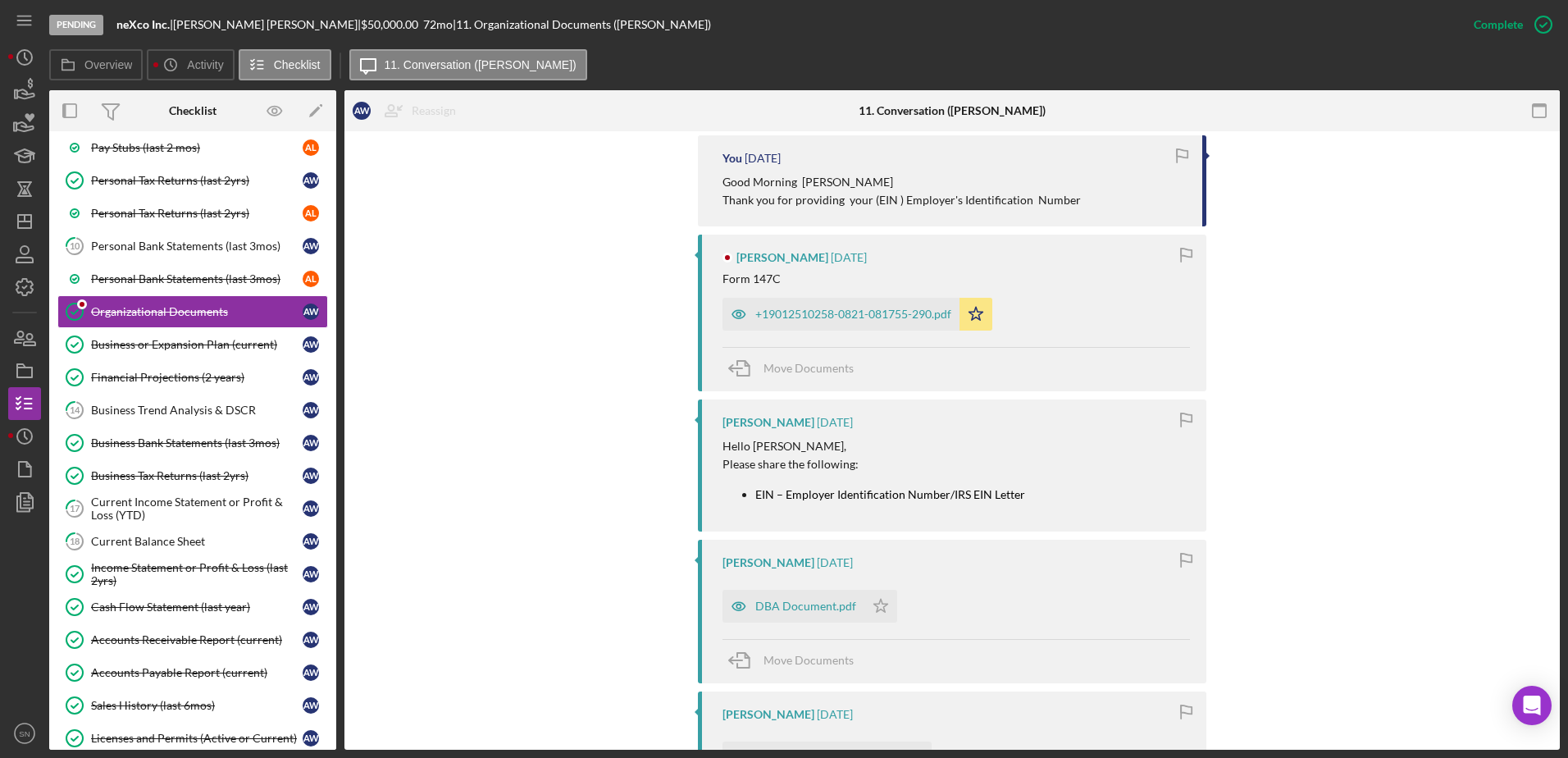
scroll to position [591, 0]
